Goal: Information Seeking & Learning: Learn about a topic

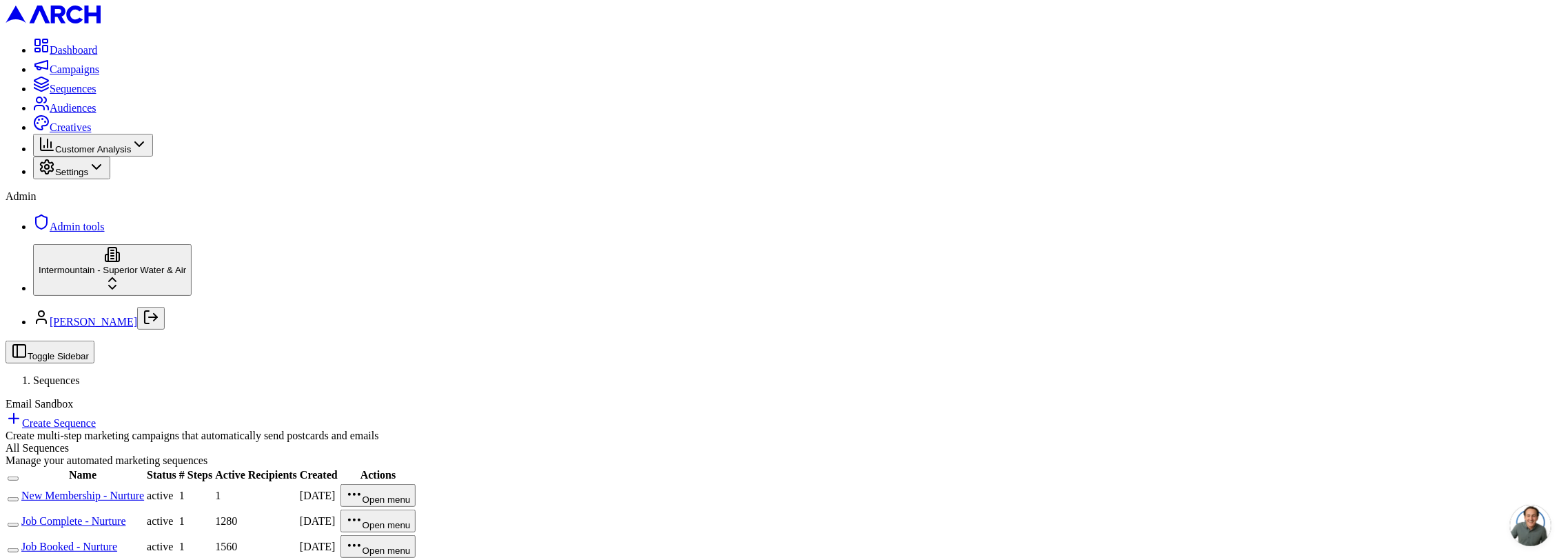
click at [144, 489] on link "New Membership - Nurture" at bounding box center [83, 495] width 123 height 12
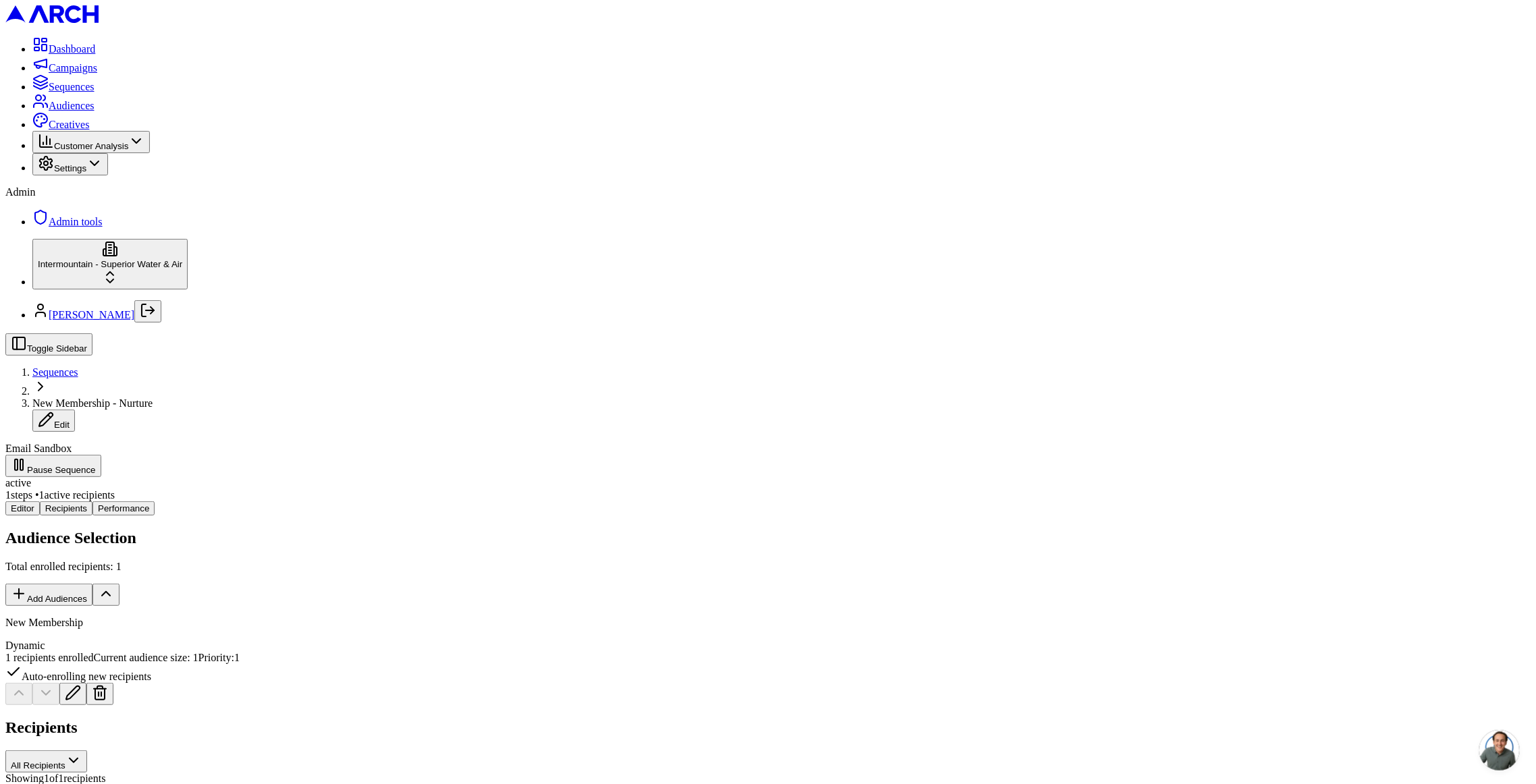
drag, startPoint x: 650, startPoint y: 381, endPoint x: 763, endPoint y: 386, distance: 113.1
drag, startPoint x: 744, startPoint y: 372, endPoint x: 725, endPoint y: 377, distance: 19.6
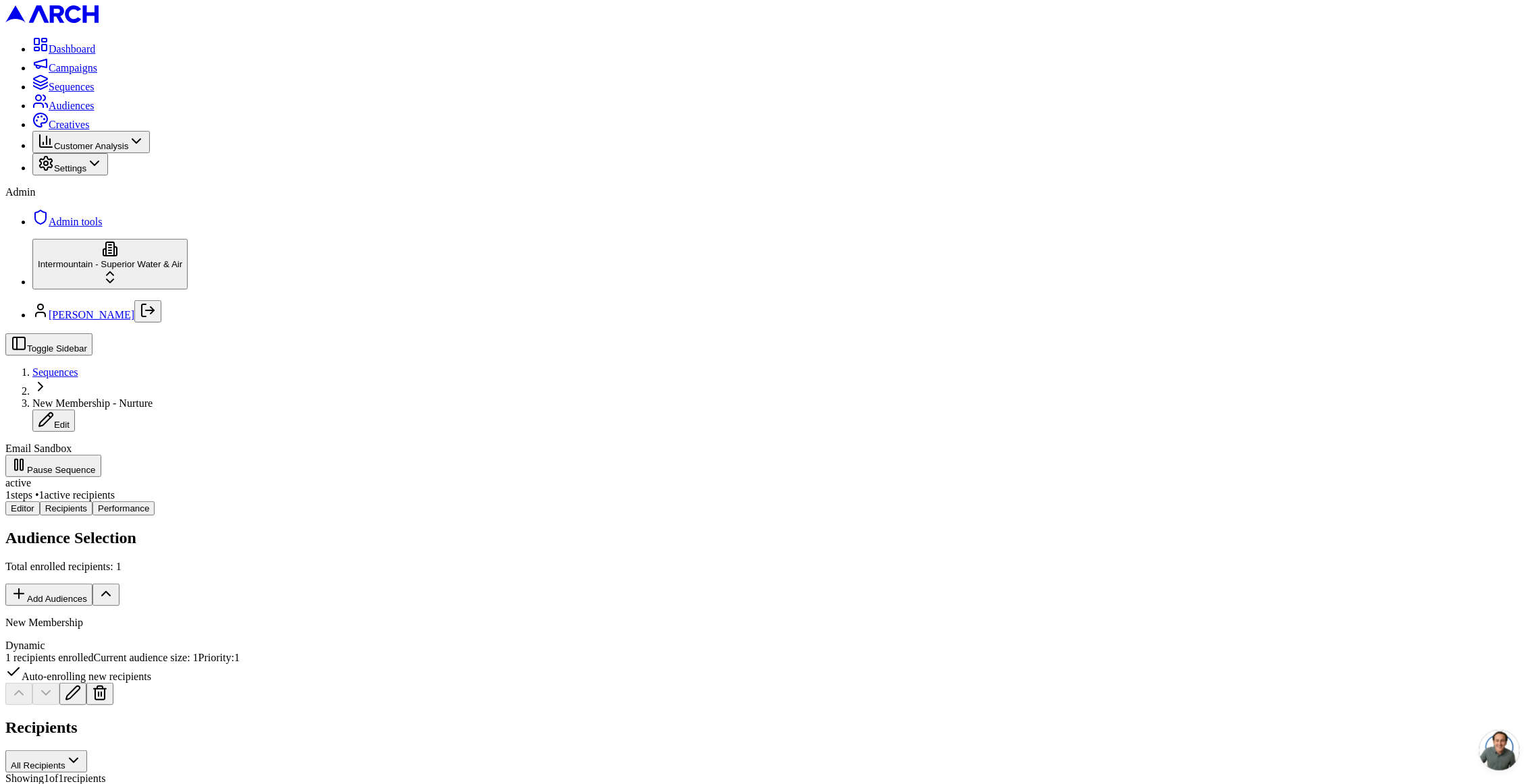
copy p "Judith@ablad.org"
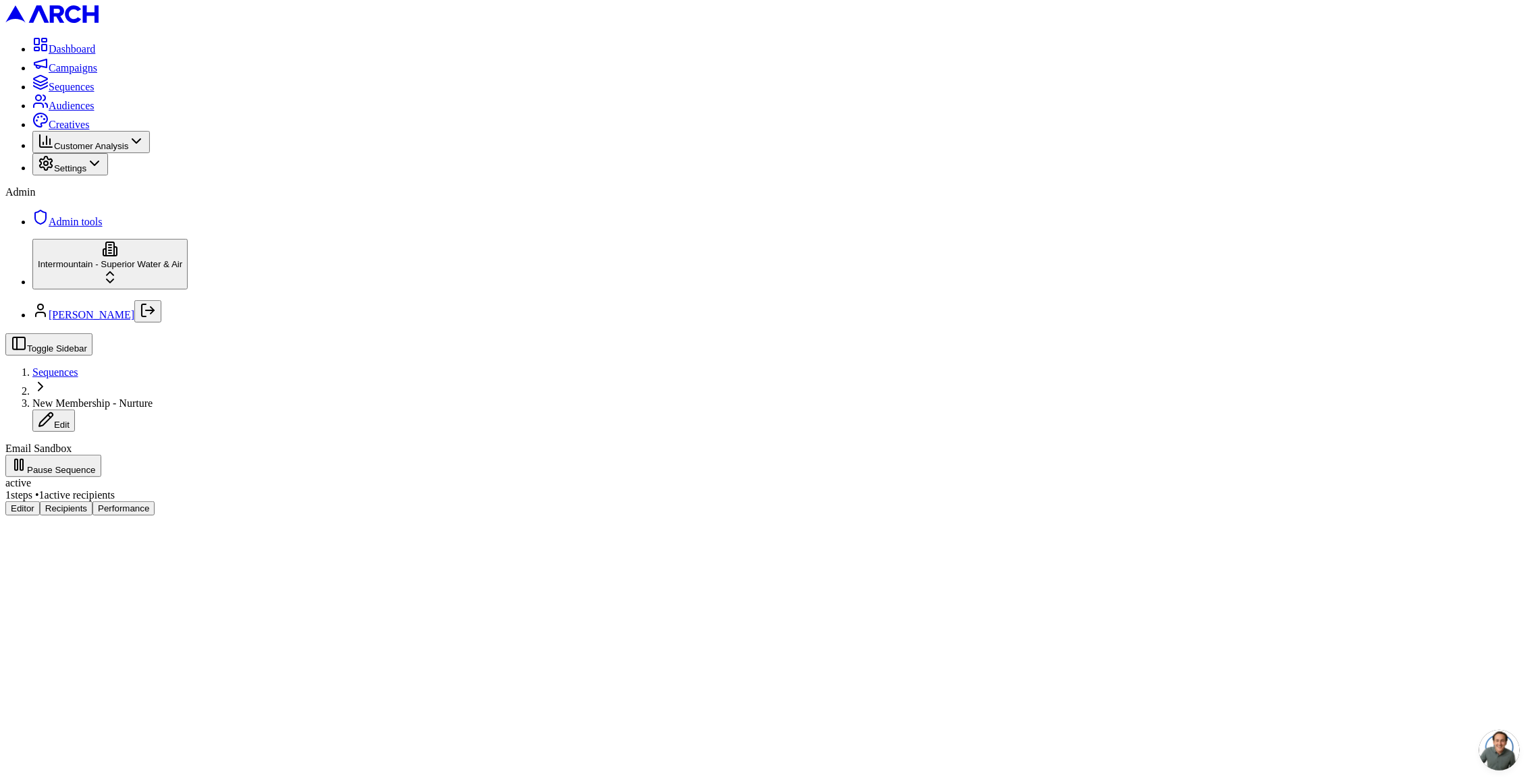
click at [154, 502] on button "Performance" at bounding box center [123, 509] width 62 height 14
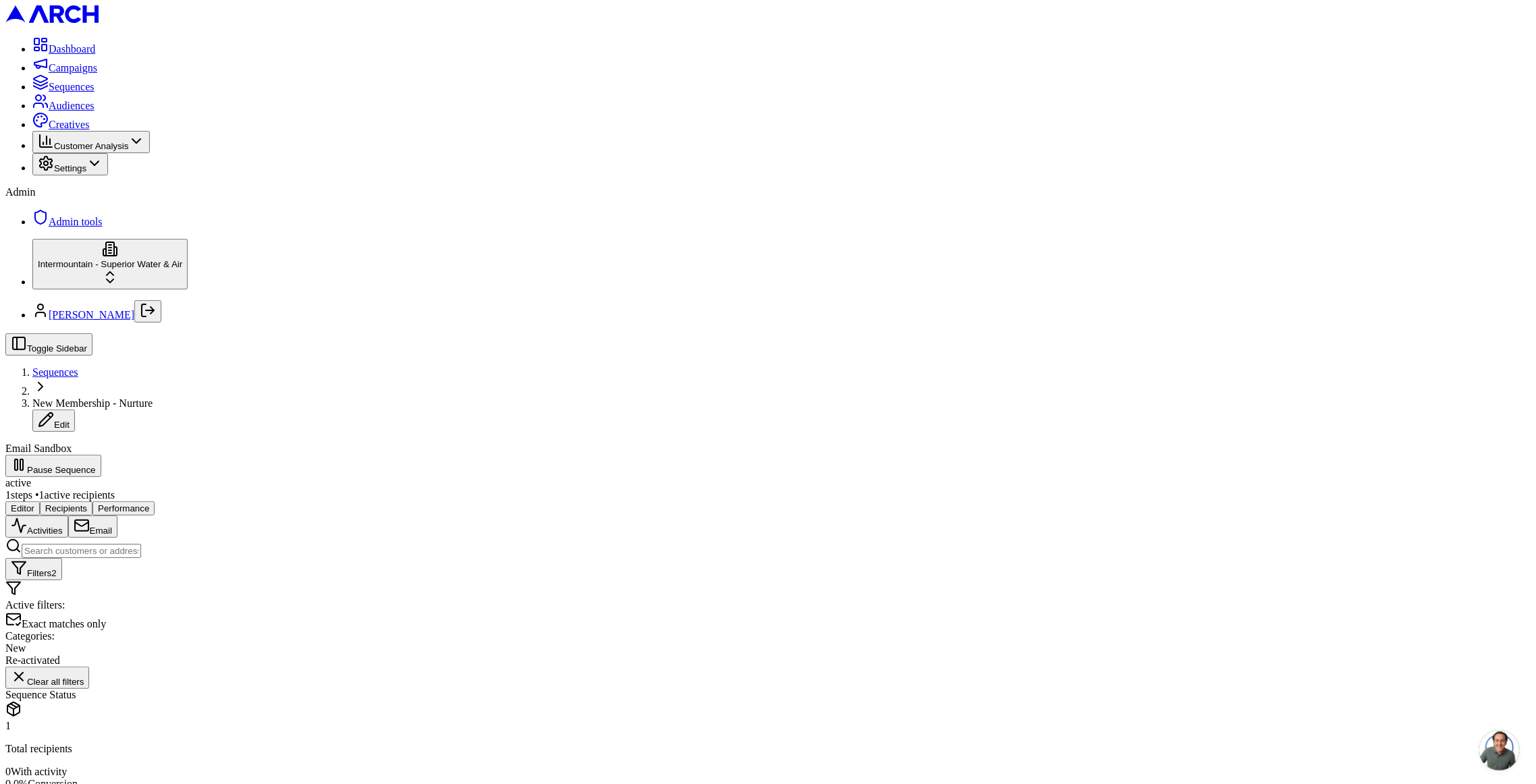
click at [211, 689] on div "Sequence Status" at bounding box center [768, 695] width 1525 height 12
click at [211, 689] on div "Sequence Status" at bounding box center [768, 695] width 1525 height 12
copy div "Sequence Status"
click at [229, 743] on p "Total recipients" at bounding box center [768, 749] width 1525 height 12
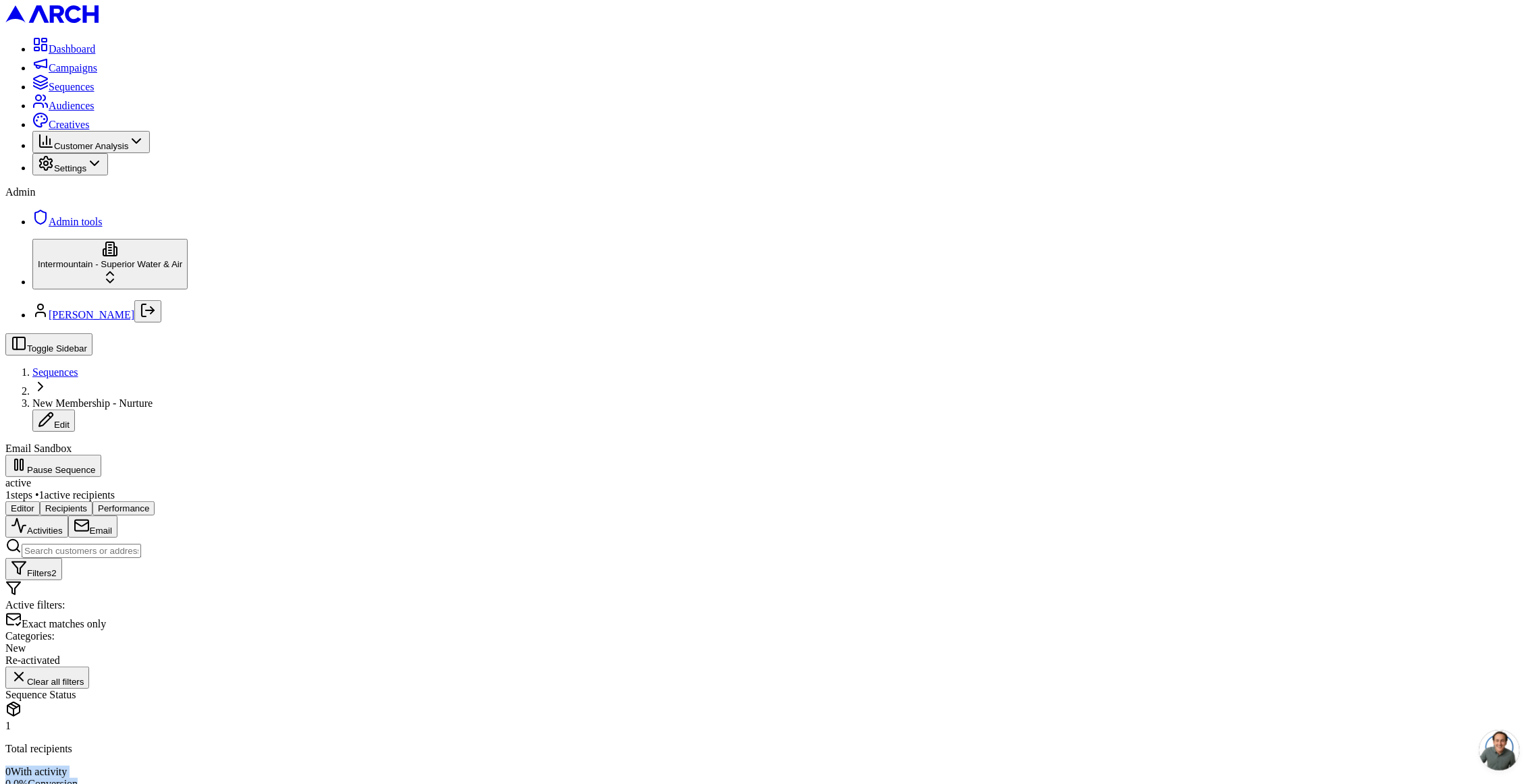
drag, startPoint x: 208, startPoint y: 341, endPoint x: 373, endPoint y: 346, distance: 165.1
click at [373, 720] on div "1 Total recipients 0 With activity 0.0 % Conversion -7 day s since start" at bounding box center [768, 767] width 1525 height 93
click at [370, 743] on p "Total recipients" at bounding box center [768, 749] width 1525 height 12
drag, startPoint x: 211, startPoint y: 362, endPoint x: 278, endPoint y: 362, distance: 67.0
click at [278, 783] on p "-7 day s since start" at bounding box center [768, 795] width 1525 height 12
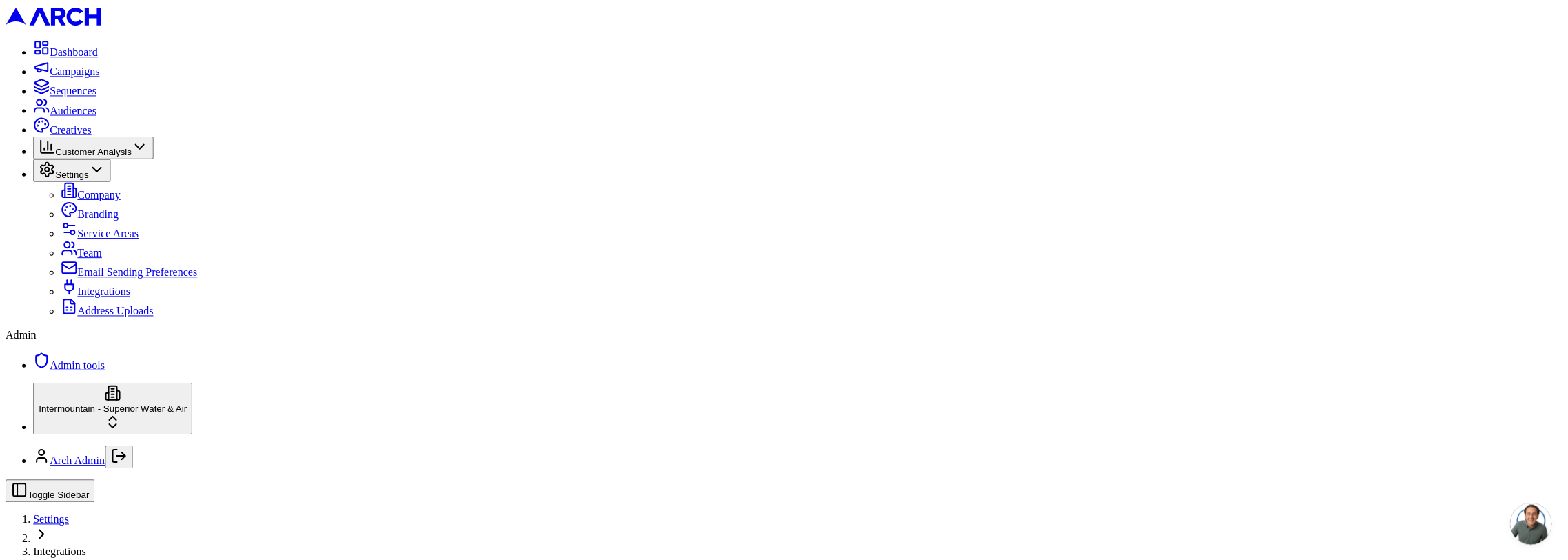
scroll to position [445, 0]
type input "266205827"
type input "cid.ytbeqf4rpd8pf2cc8745v49lv"
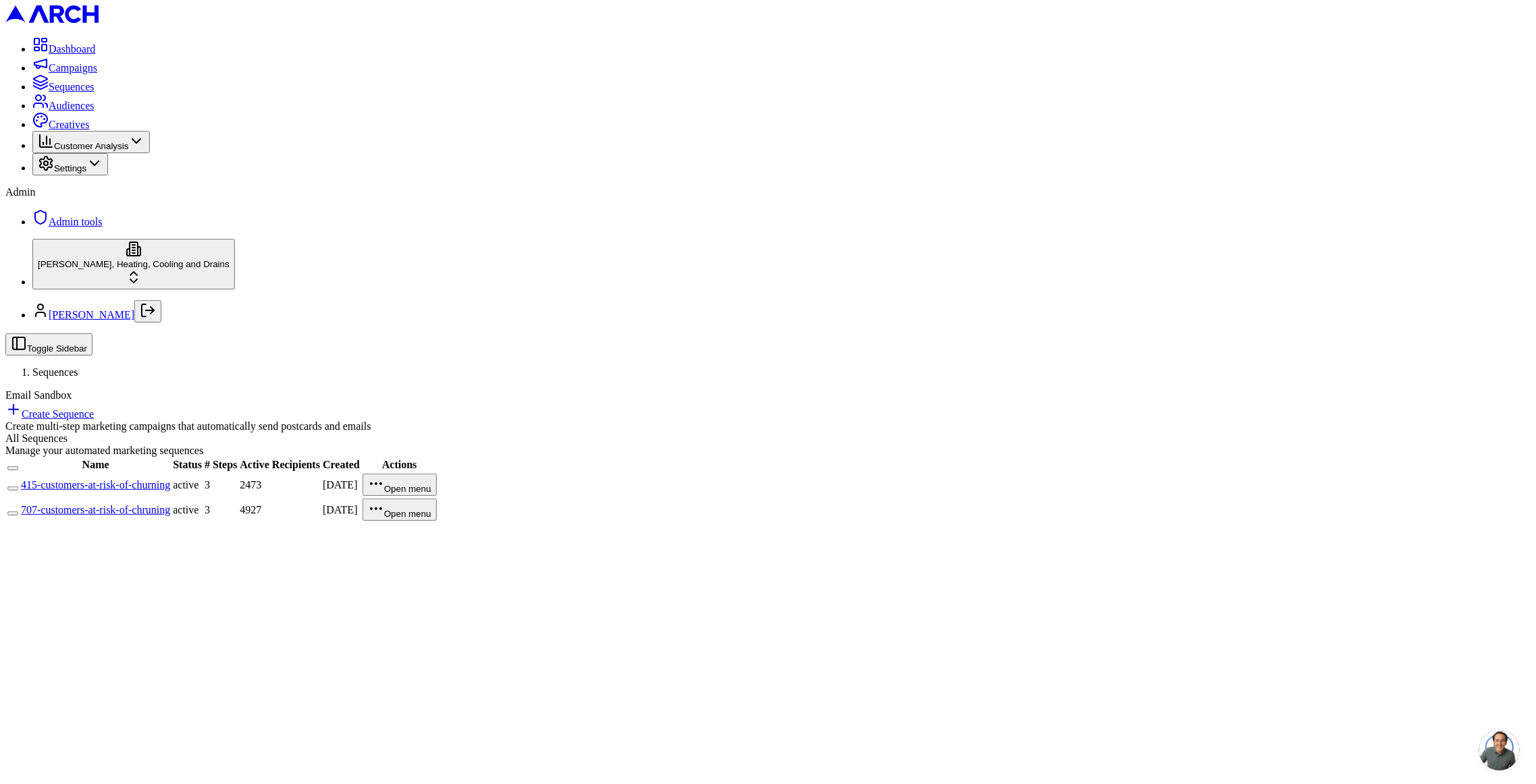
click at [170, 479] on link "415-customers-at-risk-of-churning" at bounding box center [96, 485] width 149 height 12
click at [170, 504] on link "707-customers-at-risk-of-chruning" at bounding box center [96, 510] width 149 height 12
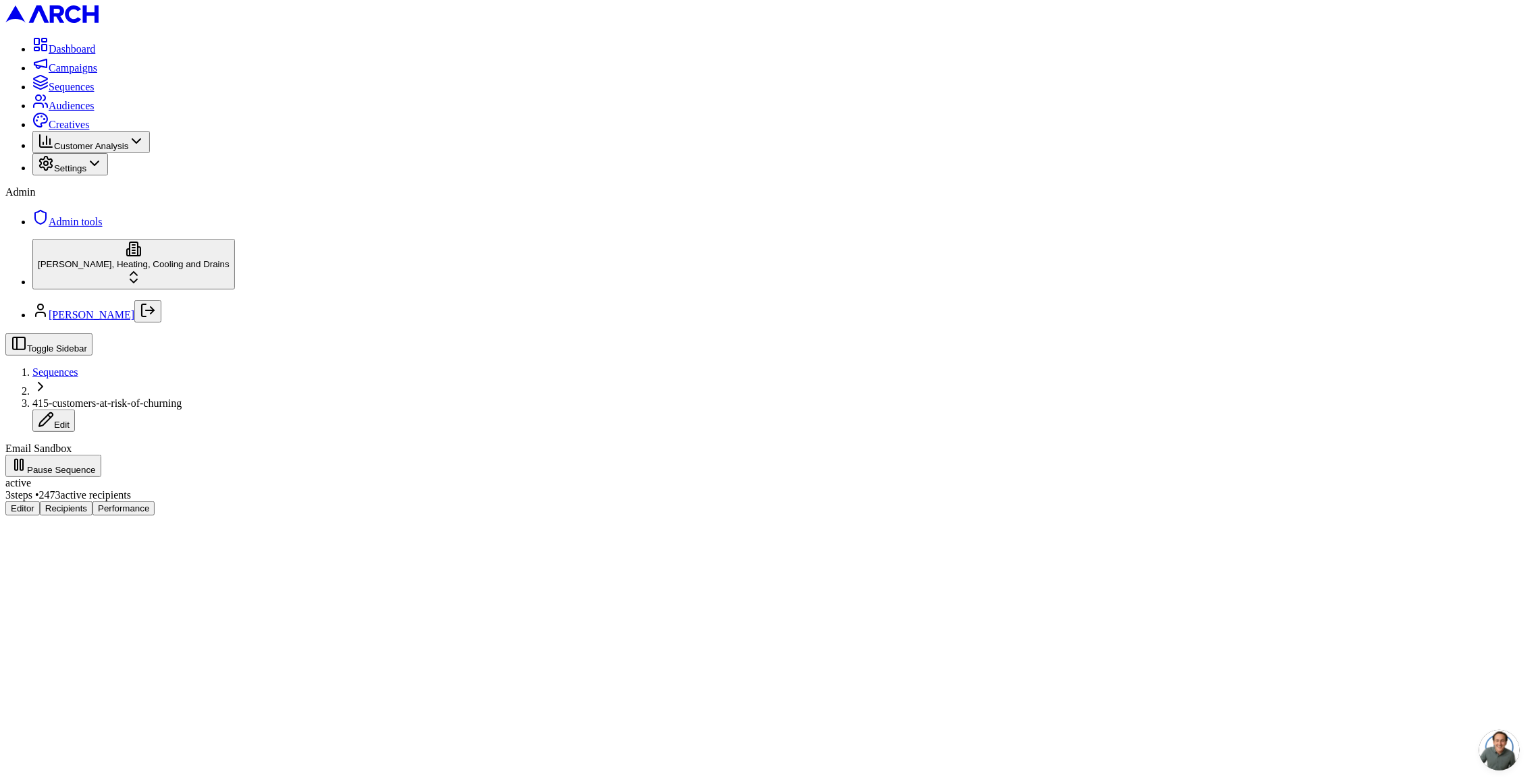
click at [154, 502] on button "Performance" at bounding box center [123, 509] width 62 height 14
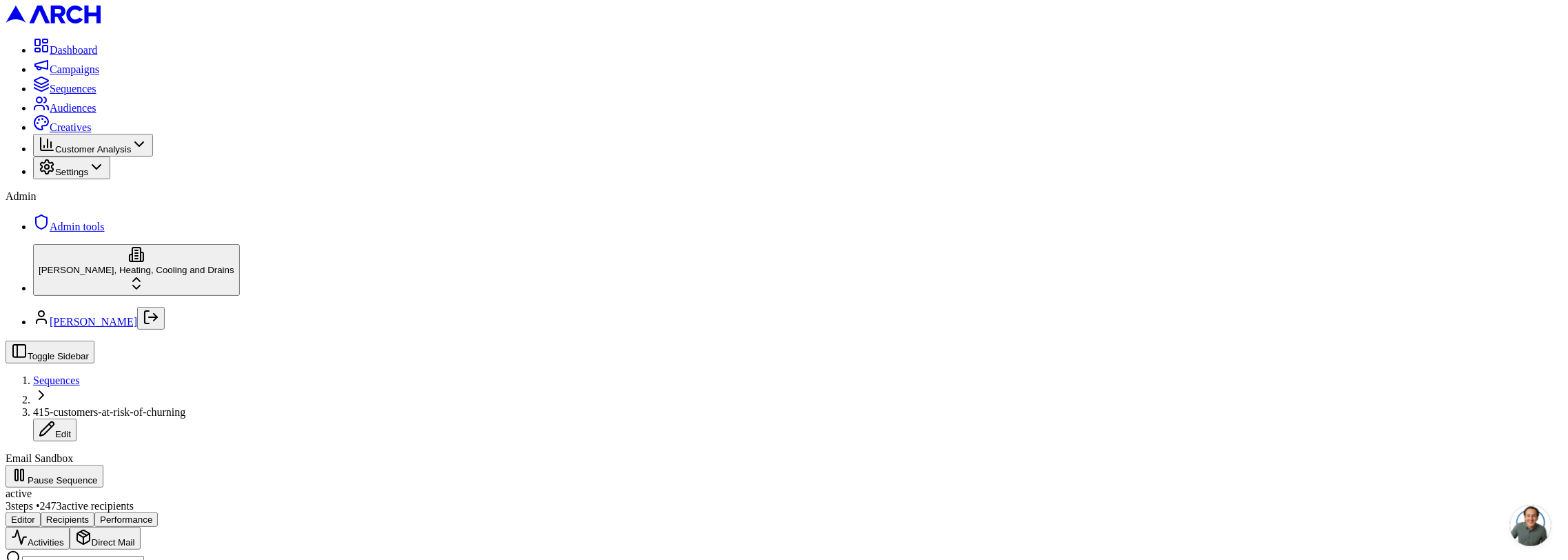
scroll to position [293, 0]
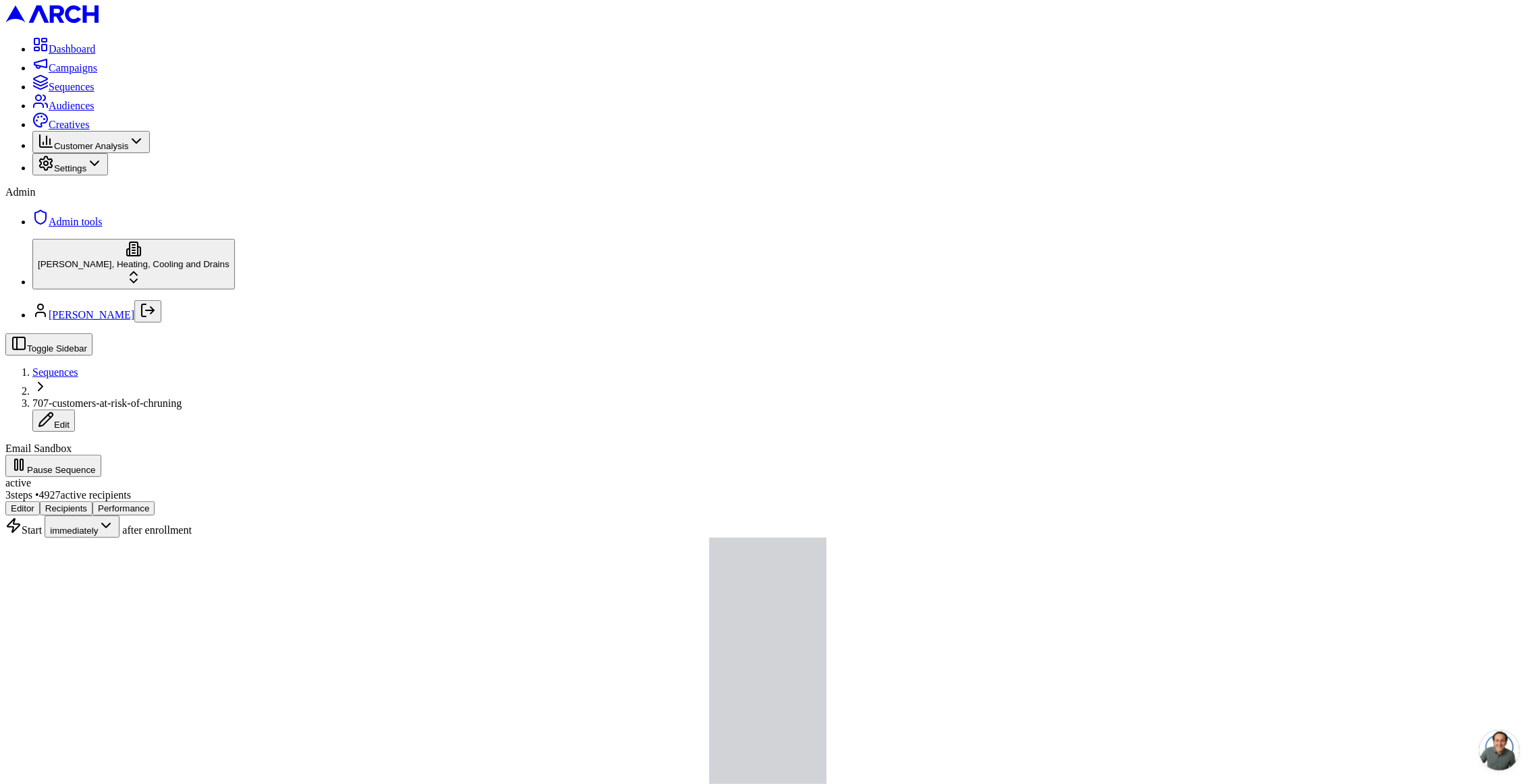
click at [154, 502] on button "Performance" at bounding box center [123, 509] width 62 height 14
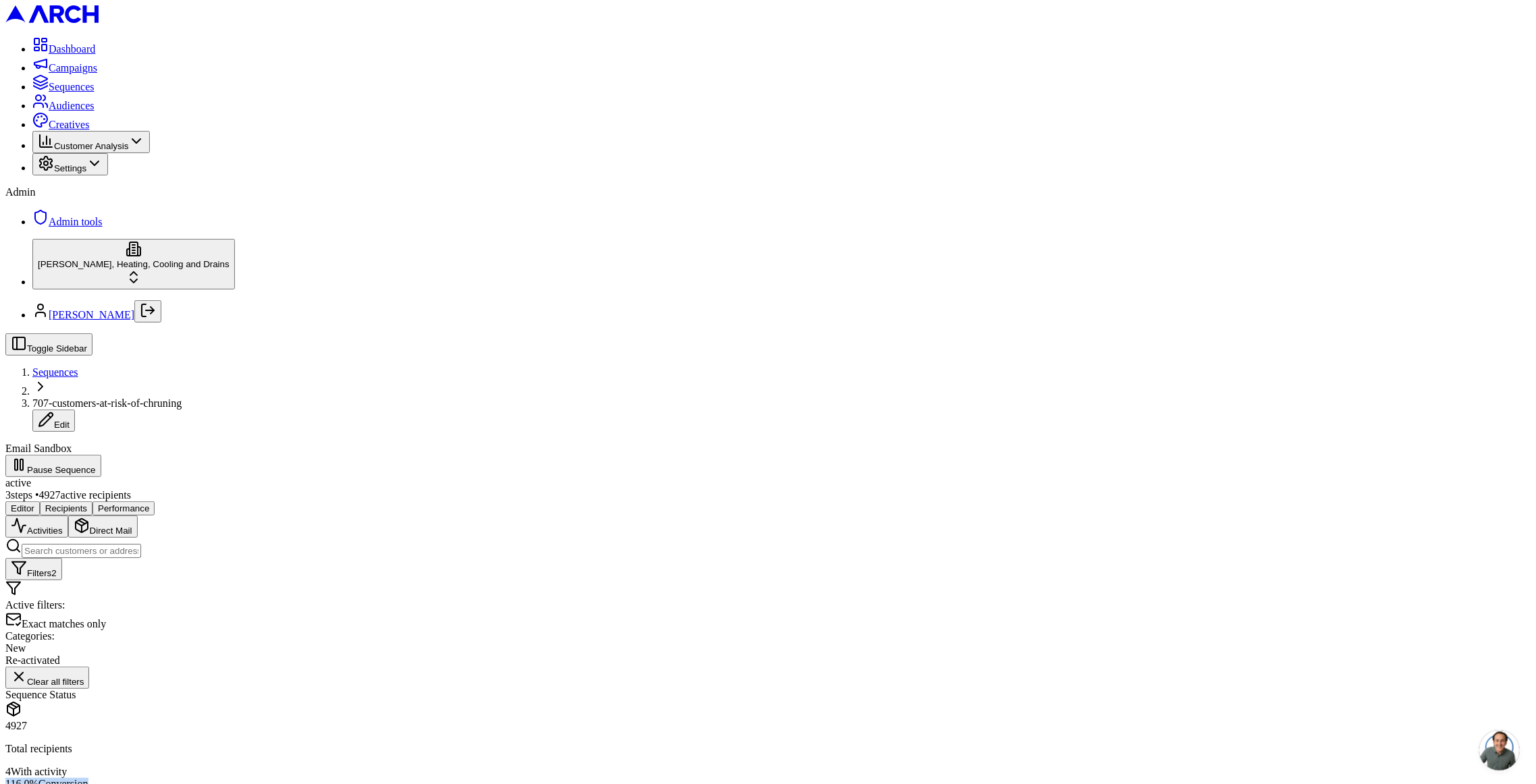
drag, startPoint x: 277, startPoint y: 343, endPoint x: 355, endPoint y: 346, distance: 78.1
click at [355, 766] on div "4 With activity 116.0 % Conversion" at bounding box center [768, 779] width 1525 height 25
click at [358, 766] on div "4 With activity 116.0 % Conversion" at bounding box center [768, 779] width 1525 height 25
drag, startPoint x: 283, startPoint y: 337, endPoint x: 230, endPoint y: 336, distance: 53.0
click at [229, 720] on div "4927 Total recipients 4 With activity 116.0 % Conversion 21 day s since start" at bounding box center [768, 767] width 1525 height 93
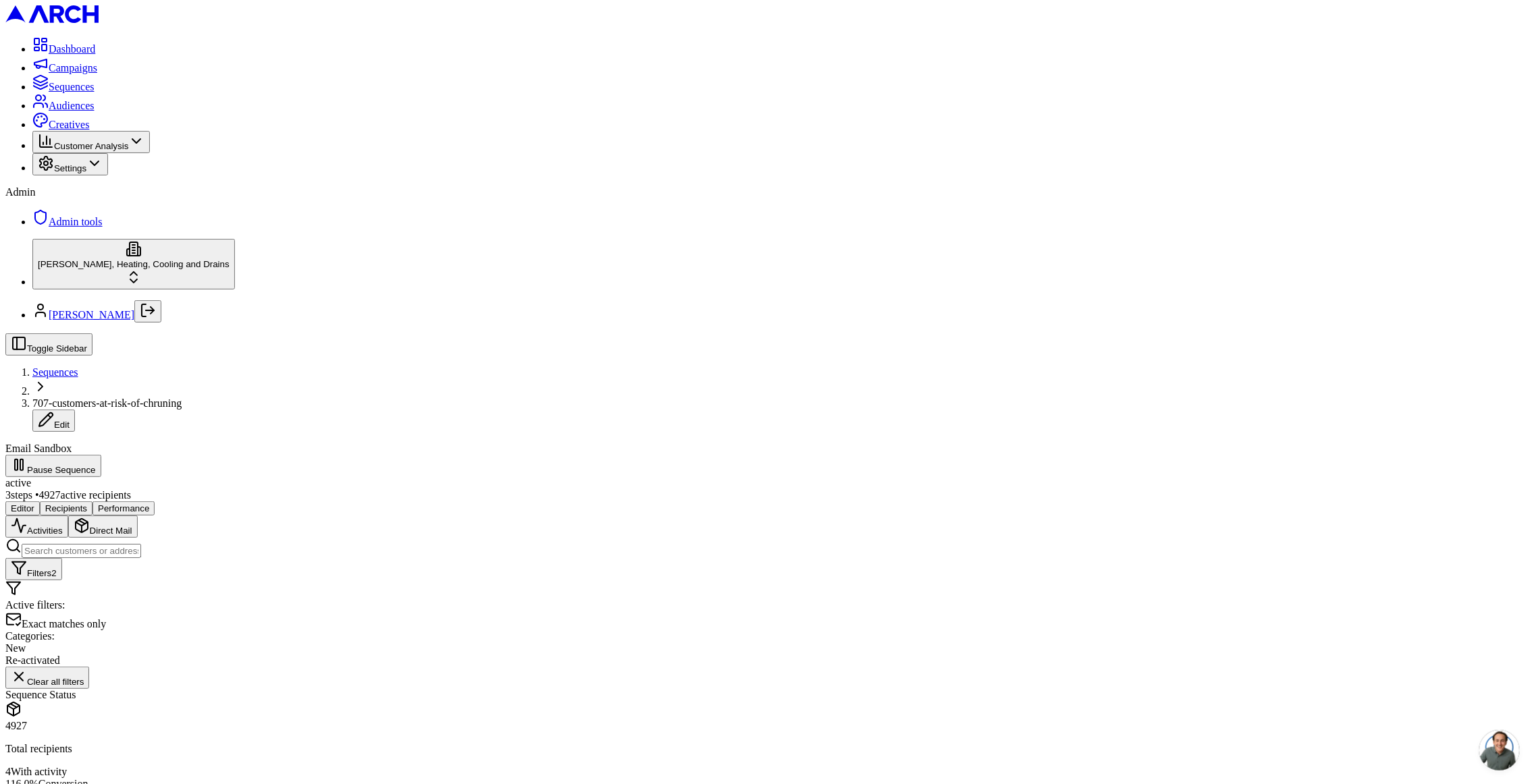
click at [395, 720] on div "4927 Total recipients 4 With activity 116.0 % Conversion 21 day s since start" at bounding box center [768, 767] width 1525 height 93
drag, startPoint x: 308, startPoint y: 366, endPoint x: 185, endPoint y: 288, distance: 145.6
copy div "Sequence Status 4927 Total recipients 4 With activity 116.0 % Conversion 21 day…"
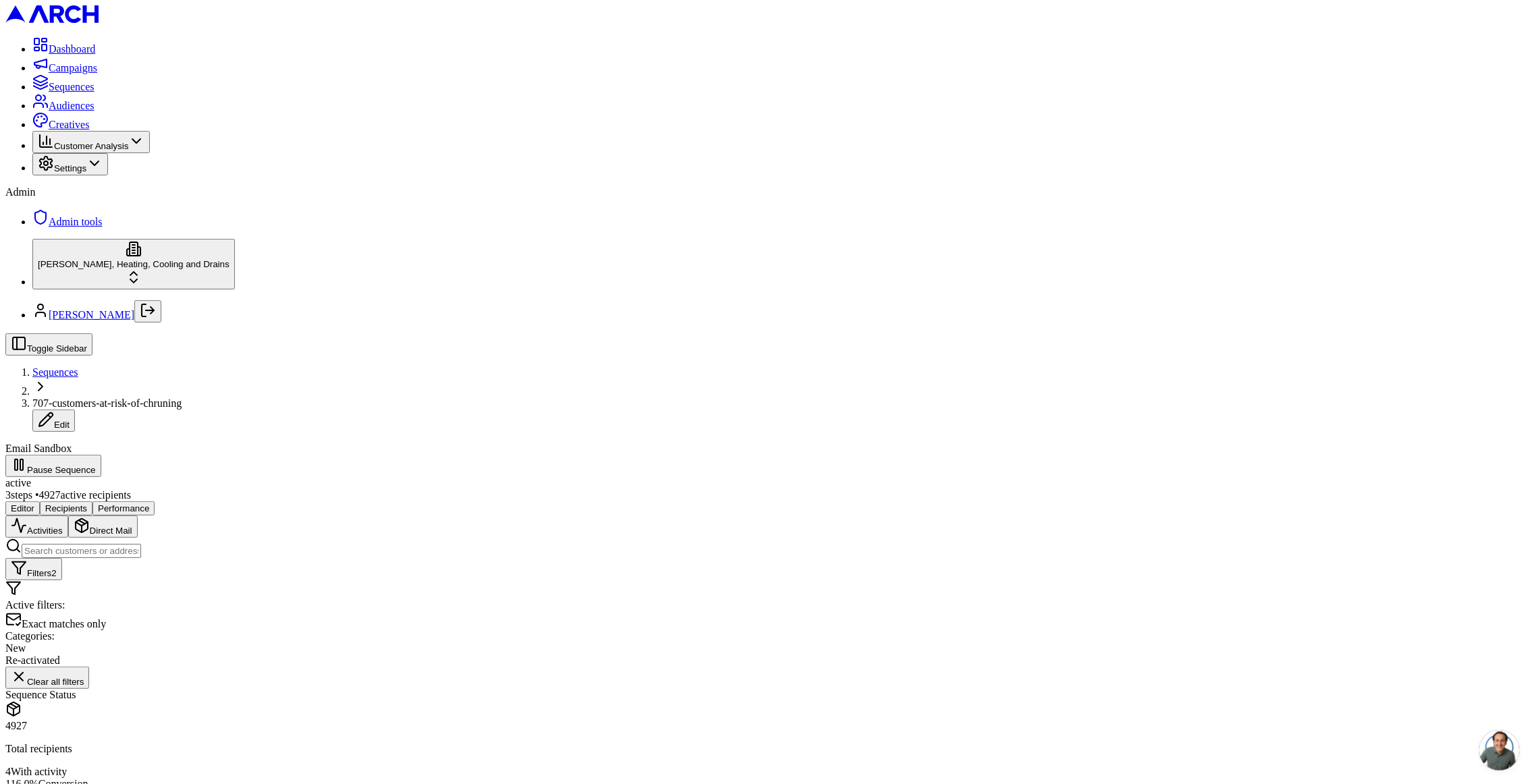
scroll to position [239, 0]
drag, startPoint x: 211, startPoint y: 260, endPoint x: 284, endPoint y: 270, distance: 73.7
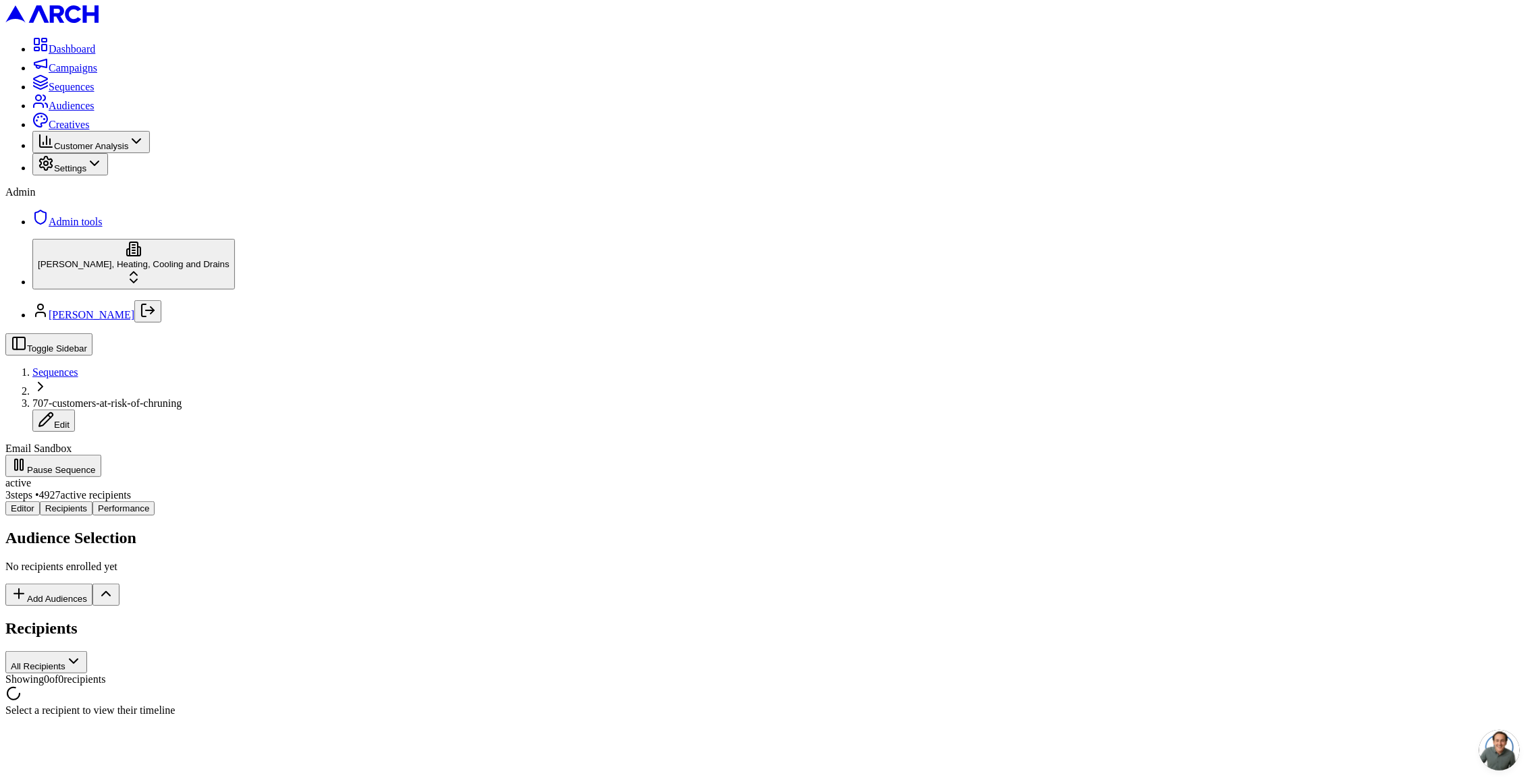
click at [260, 502] on div "Editor Recipients Performance Audience Selection No recipients enrolled yet Add…" at bounding box center [768, 609] width 1525 height 215
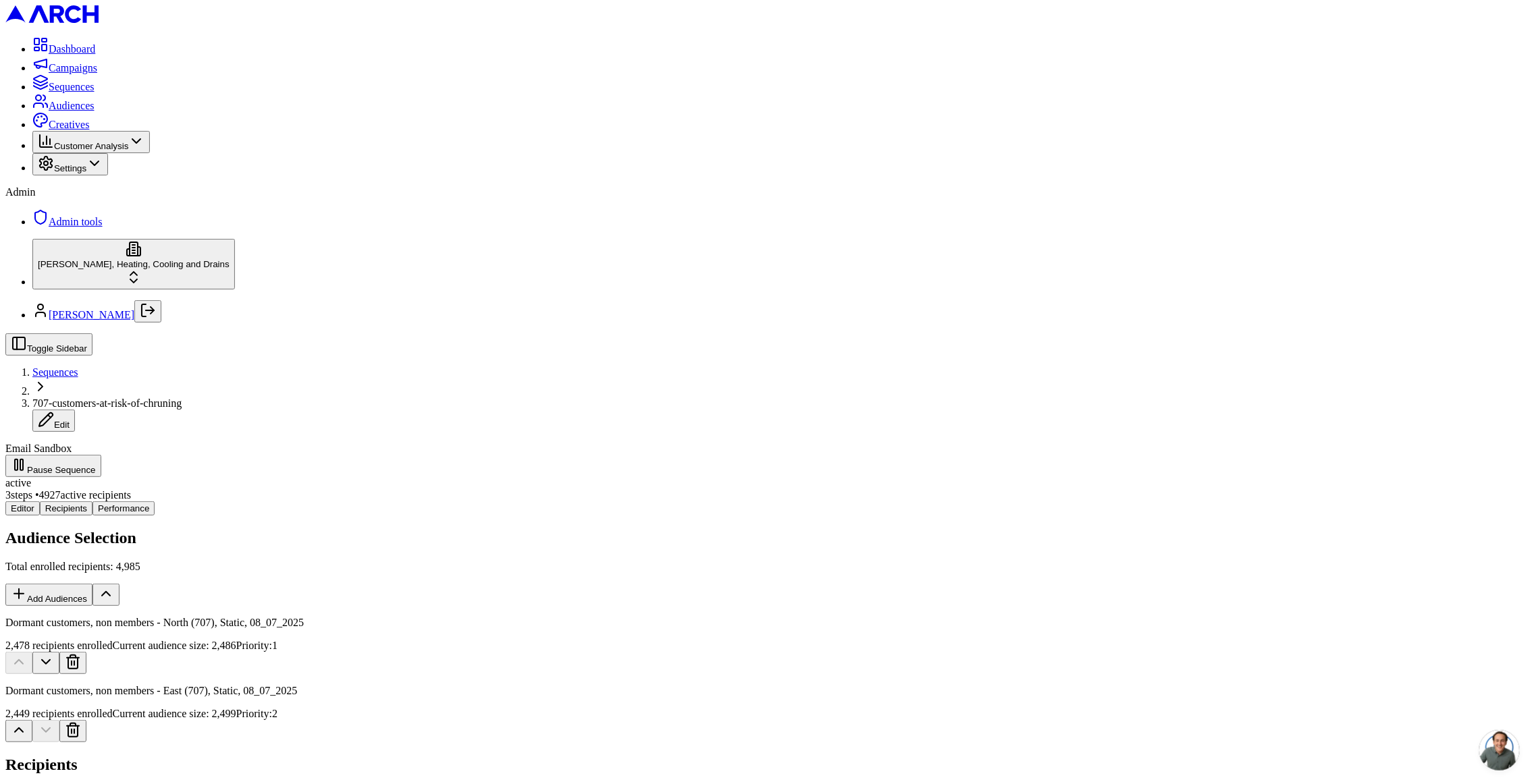
scroll to position [21, 0]
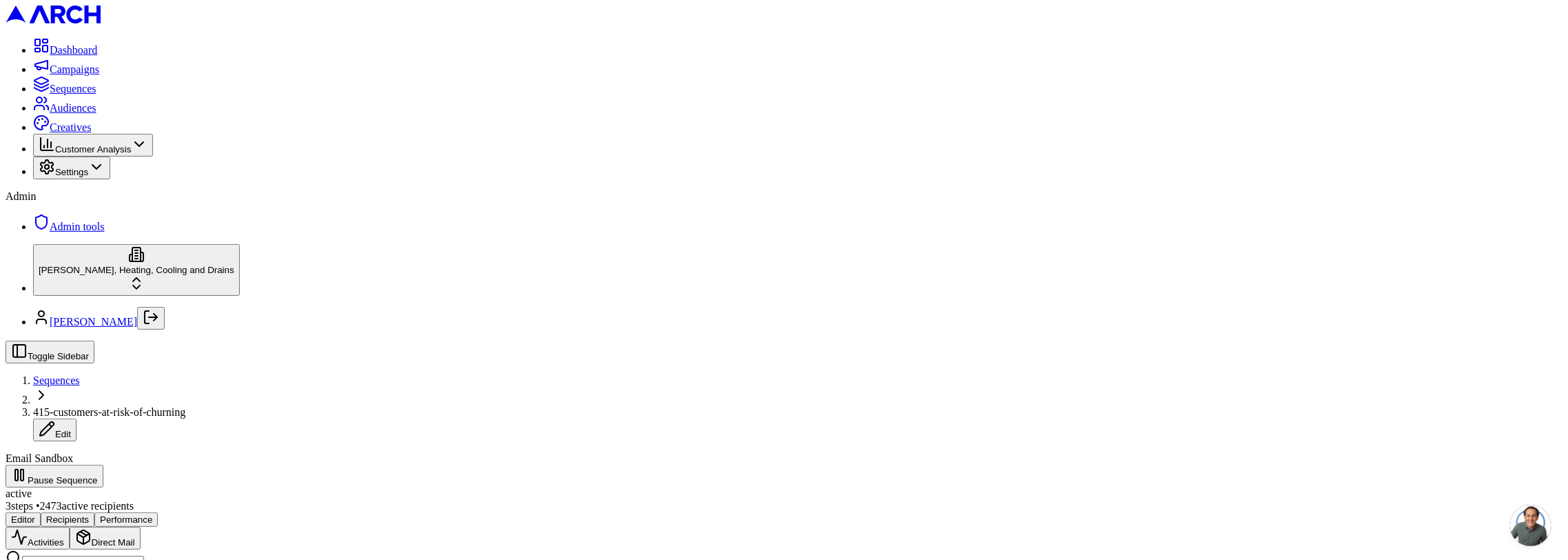
scroll to position [193, 0]
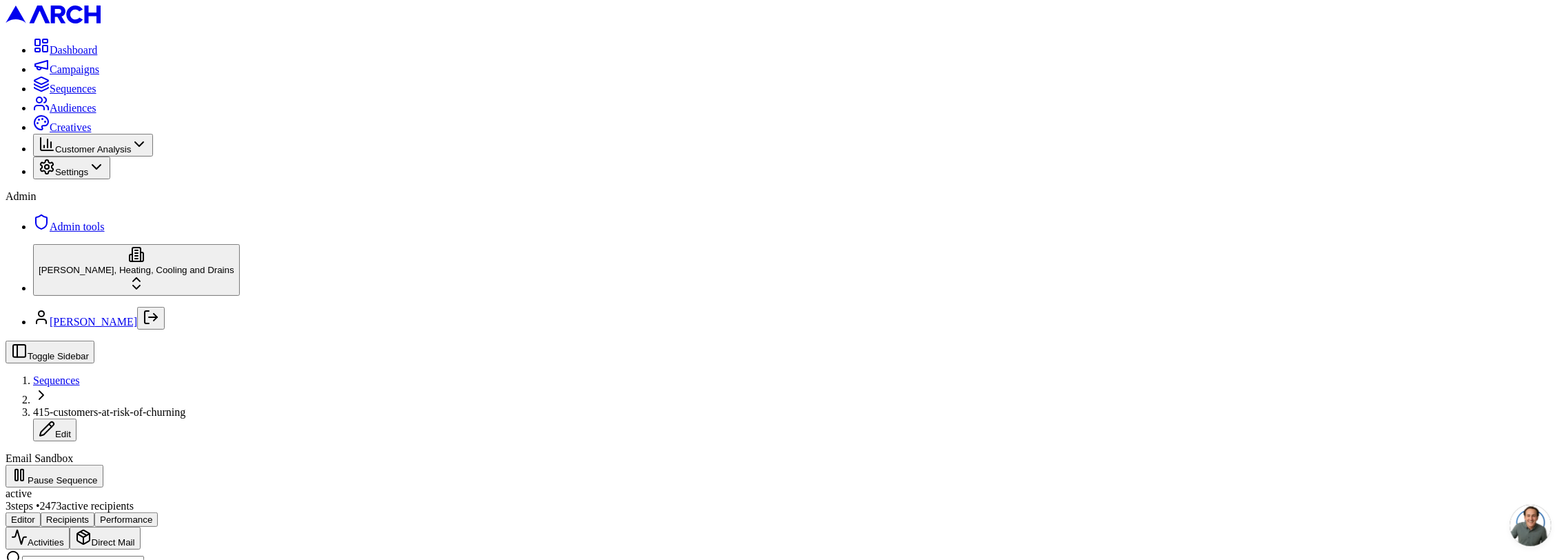
scroll to position [84, 0]
click at [492, 341] on div "Toggle Sidebar Sequences 415-customers-at-risk-of-churning Edit Email Sandbox P…" at bounding box center [784, 427] width 1557 height 172
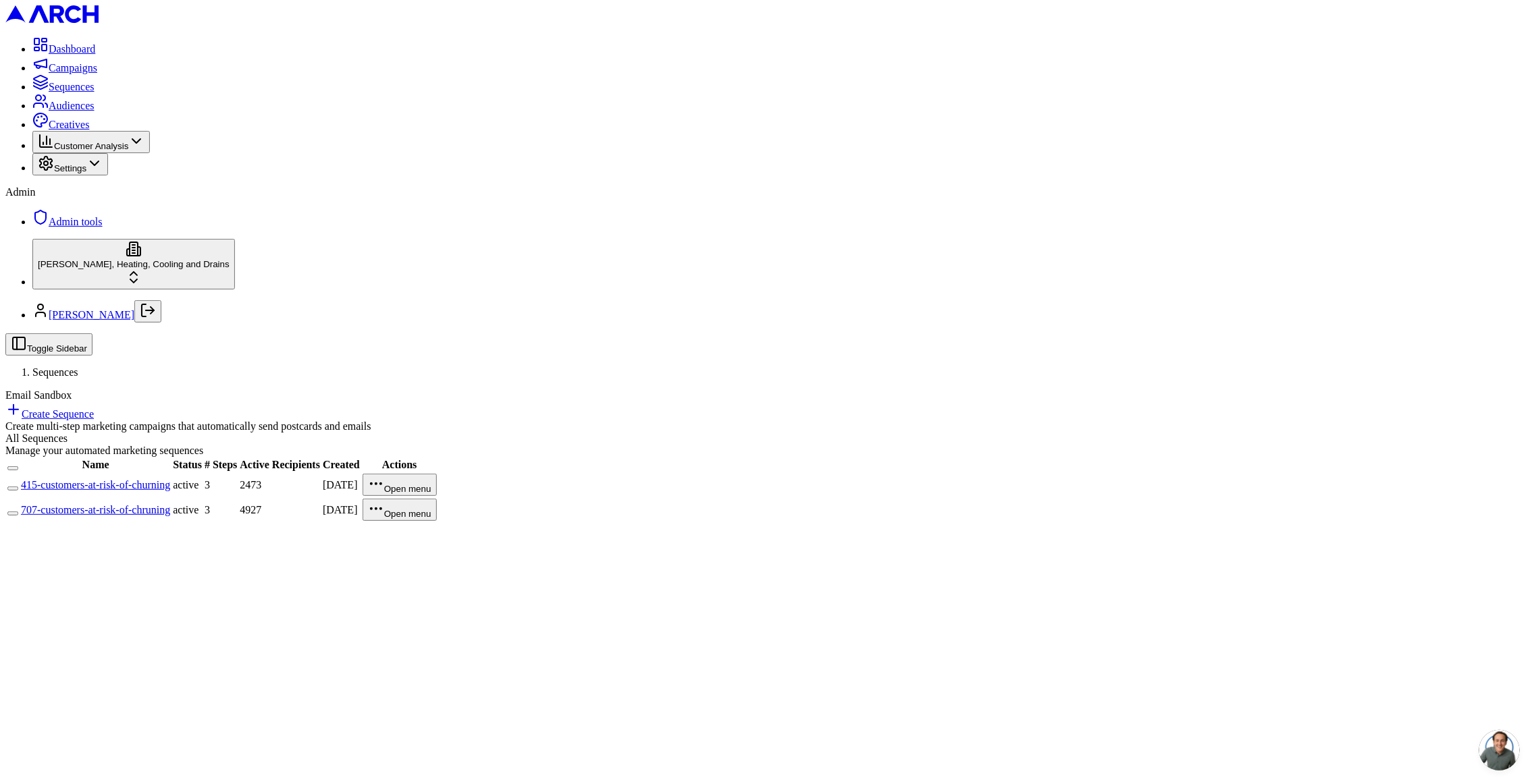
click at [170, 504] on link "707-customers-at-risk-of-chruning" at bounding box center [96, 510] width 149 height 12
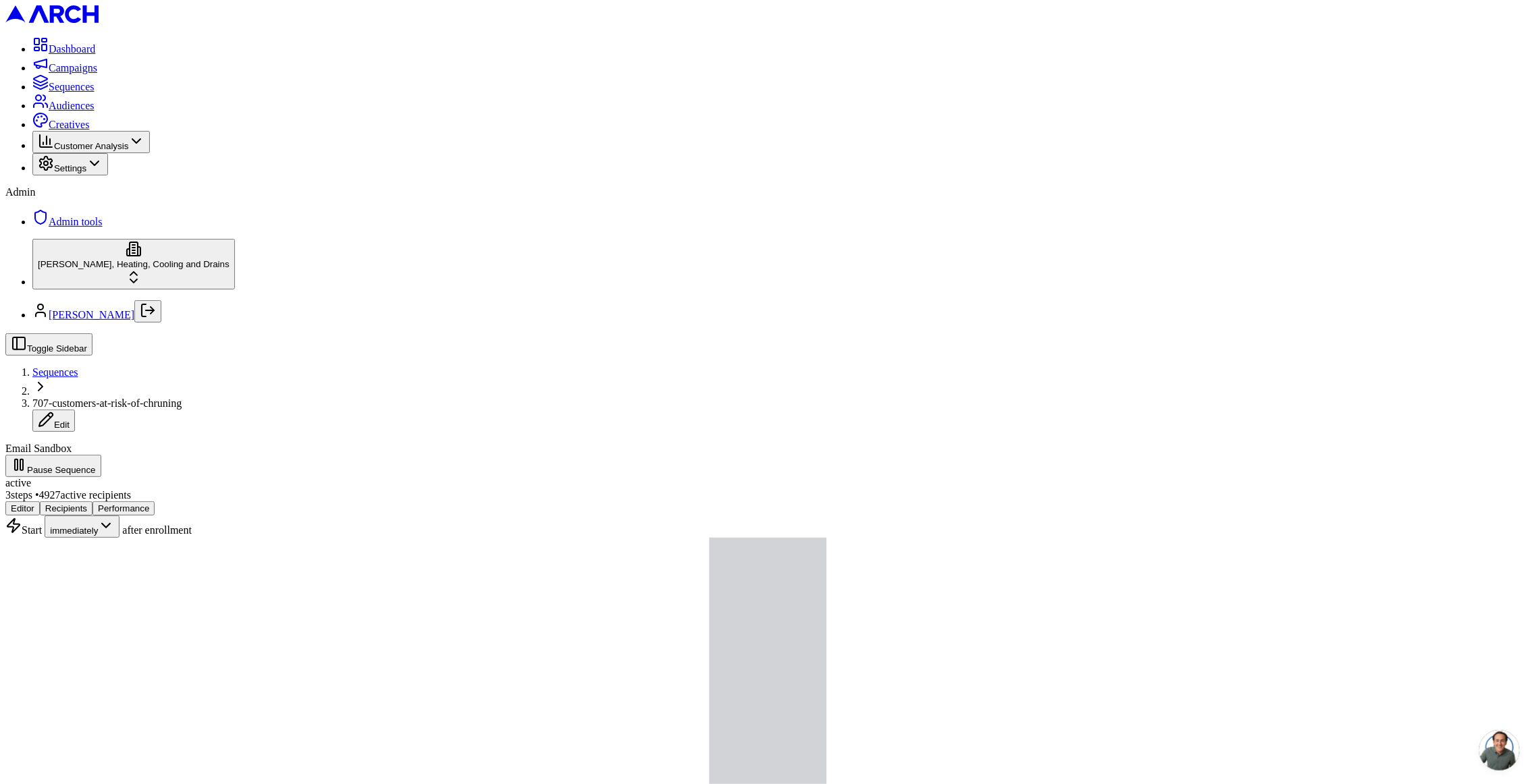
click at [154, 502] on button "Performance" at bounding box center [123, 509] width 62 height 14
